Goal: Book appointment/travel/reservation

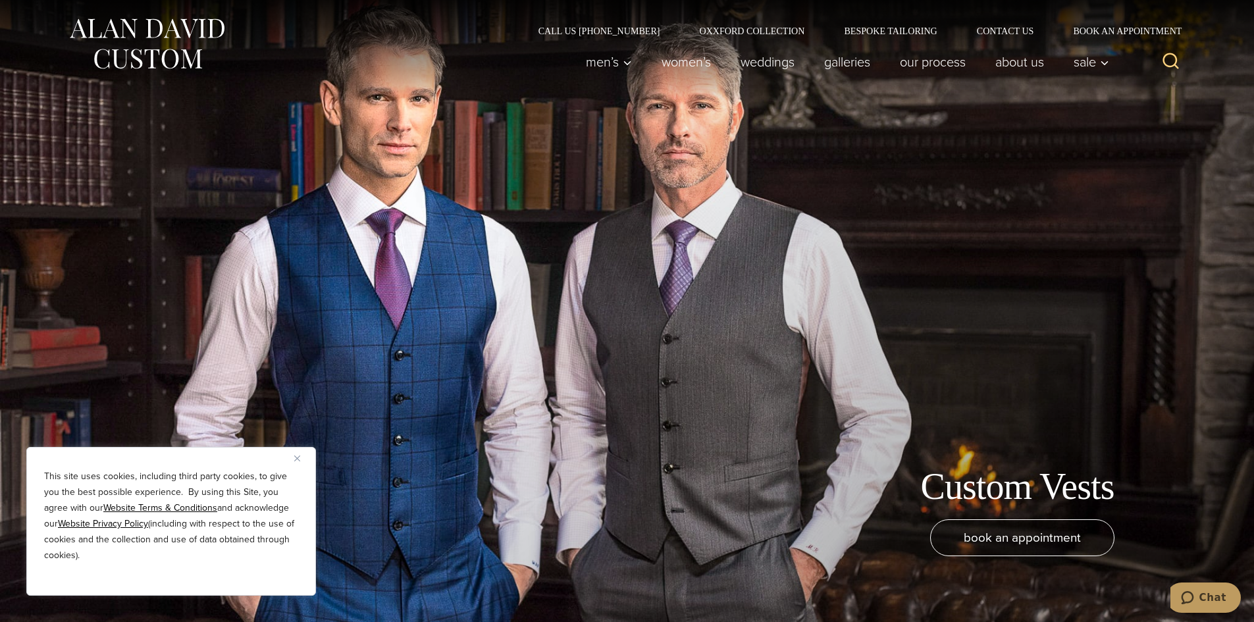
click at [294, 455] on div "This site uses cookies, including third party cookies, to give you the best pos…" at bounding box center [171, 521] width 290 height 149
click at [299, 454] on button "Close" at bounding box center [302, 458] width 16 height 16
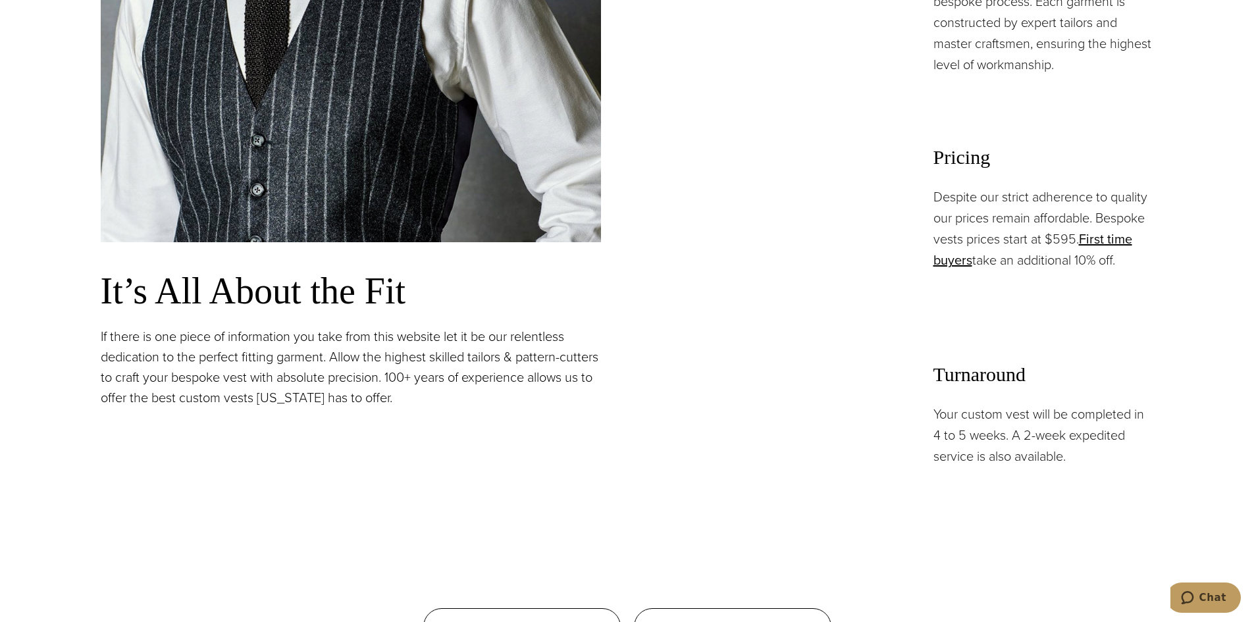
scroll to position [1317, 0]
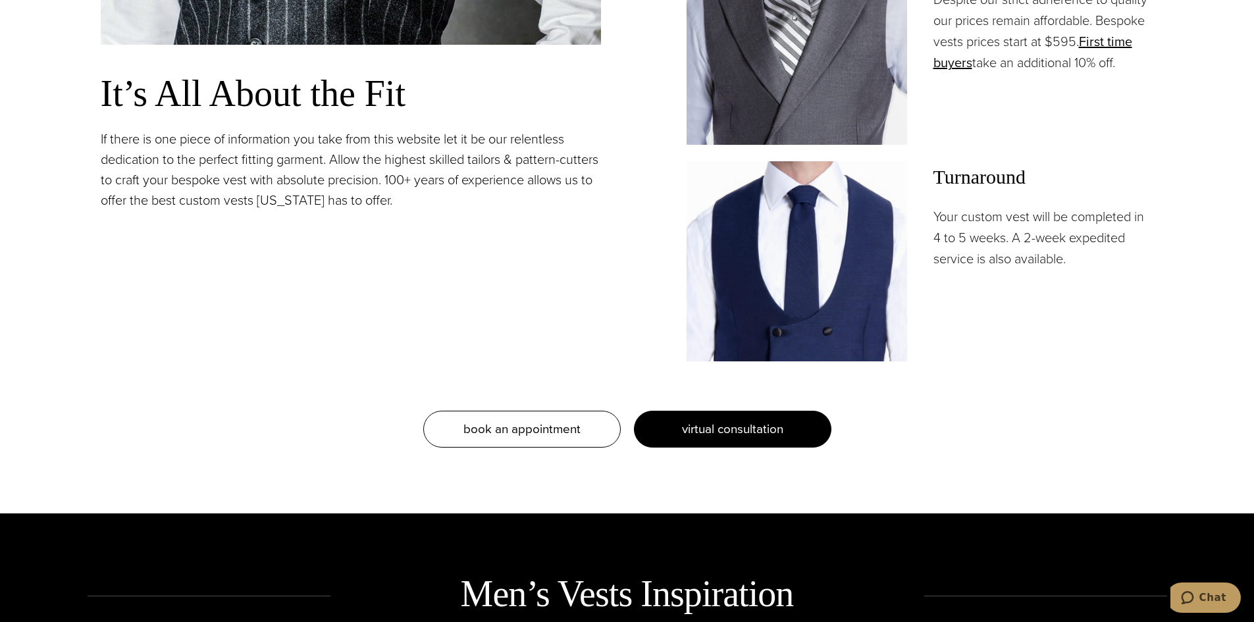
click at [773, 436] on span "virtual consultation" at bounding box center [732, 428] width 101 height 19
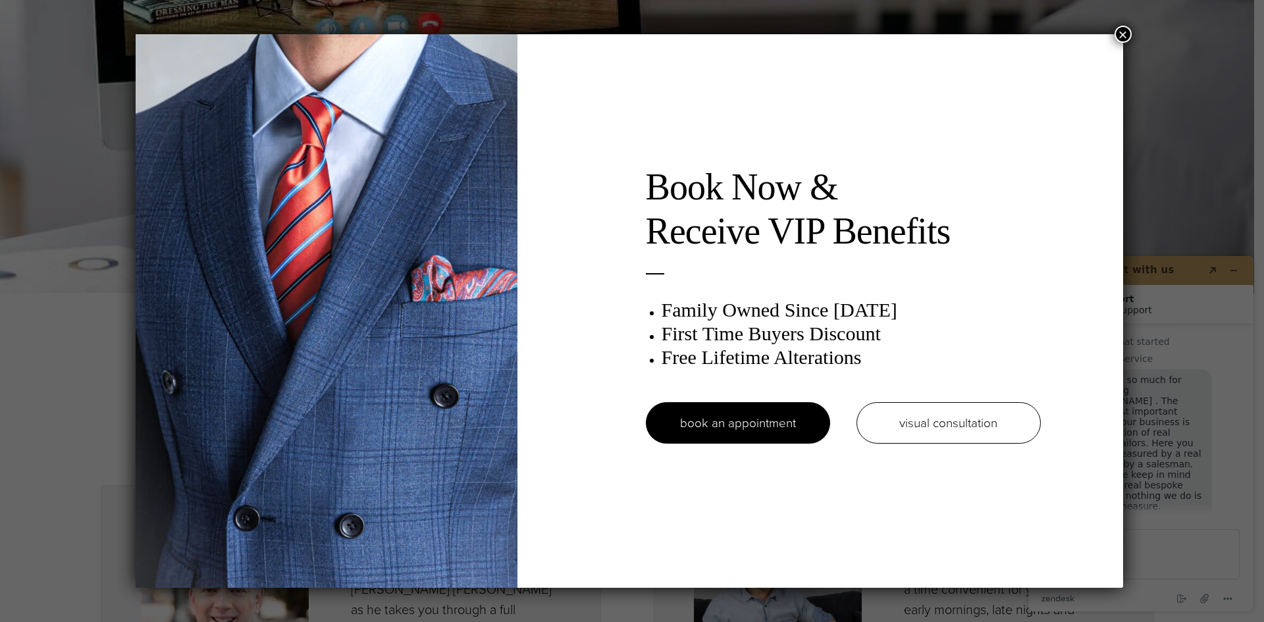
click at [1129, 32] on button "×" at bounding box center [1123, 34] width 17 height 17
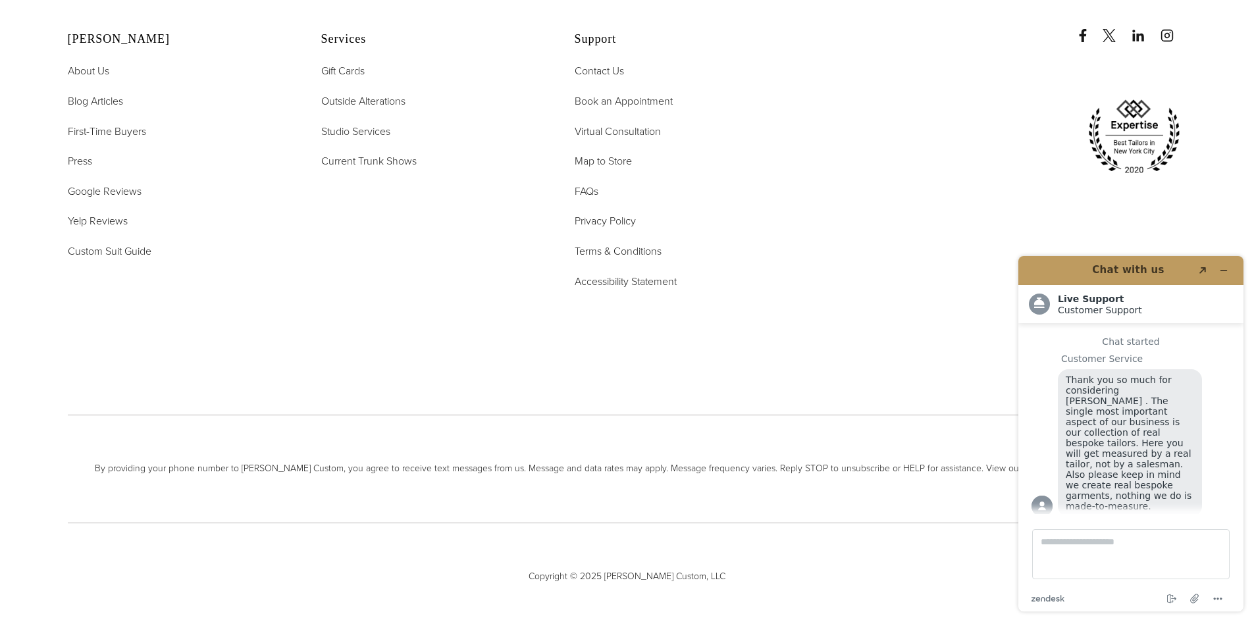
scroll to position [3368, 0]
